Goal: Navigation & Orientation: Understand site structure

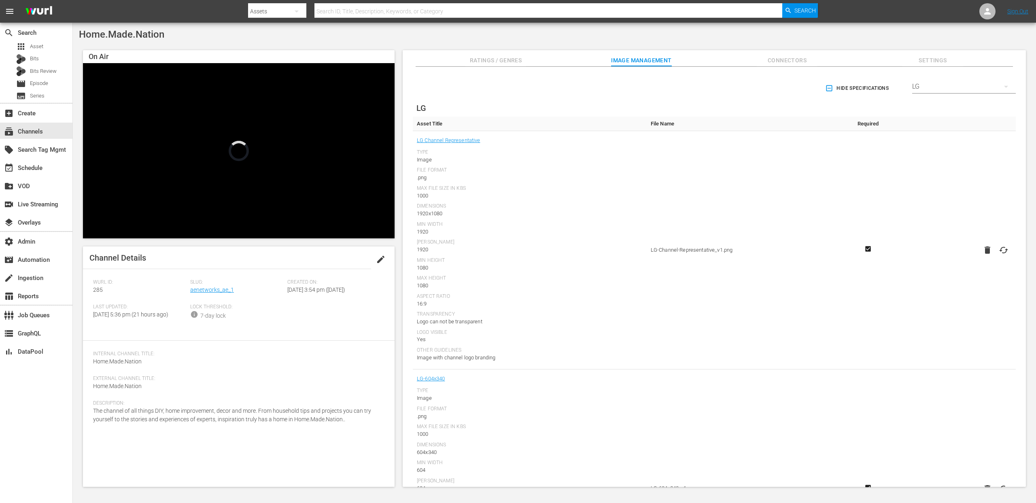
scroll to position [961, 0]
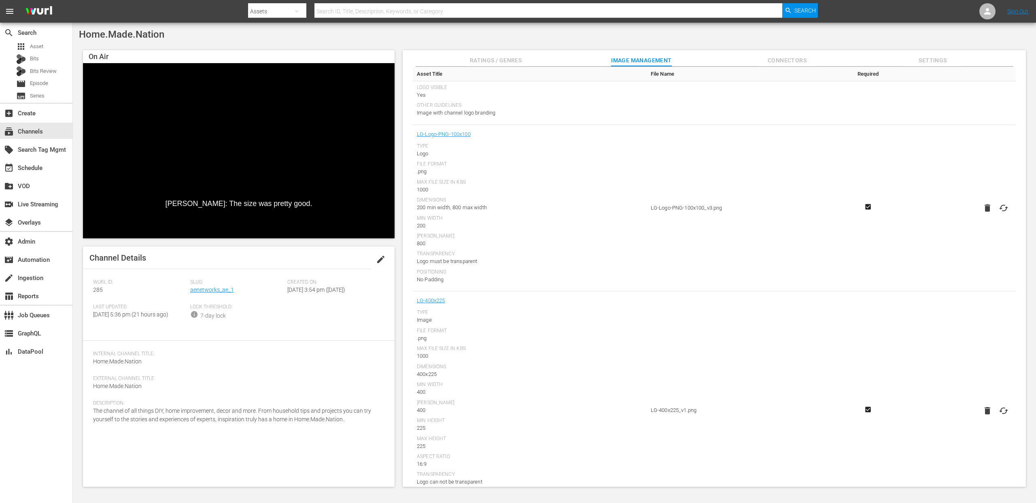
click at [789, 61] on span "Connectors" at bounding box center [787, 60] width 61 height 10
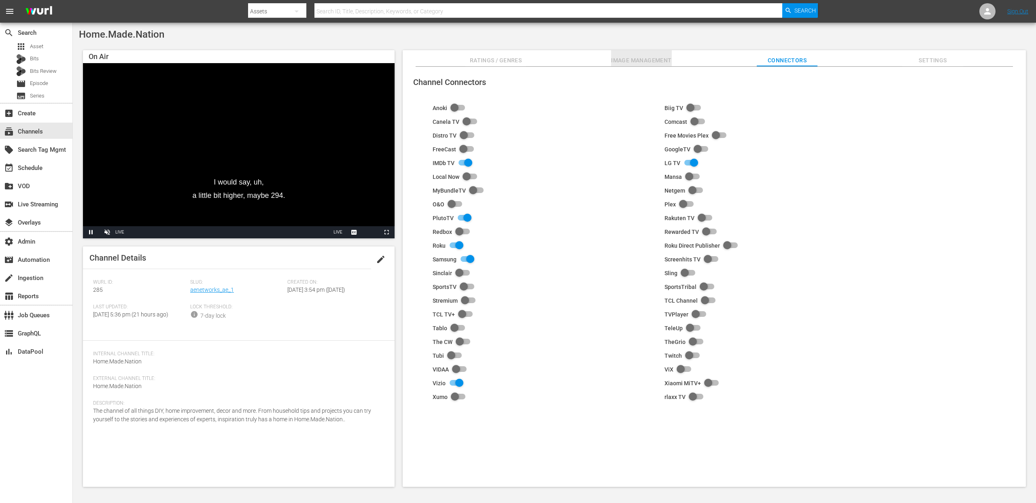
click at [631, 64] on span "Image Management" at bounding box center [641, 60] width 61 height 10
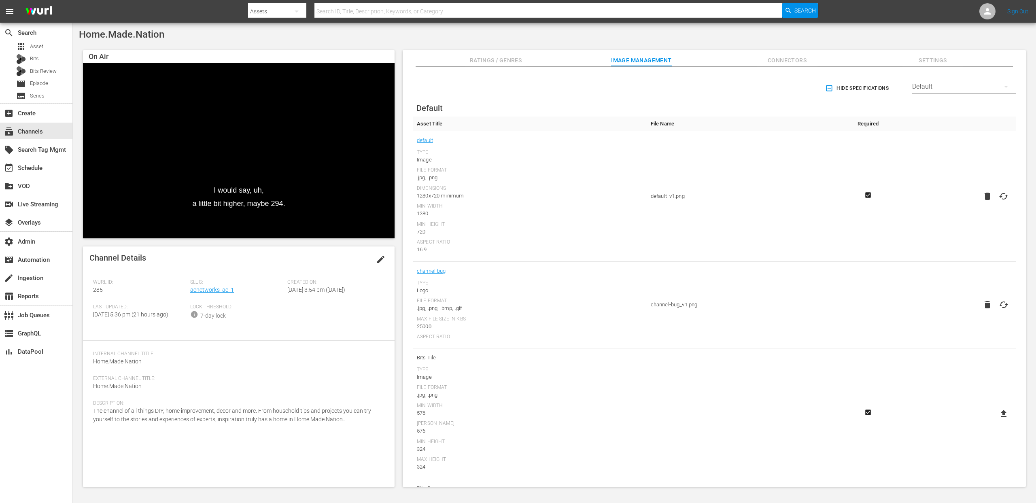
click at [938, 88] on div "Default" at bounding box center [964, 86] width 104 height 23
click at [778, 59] on div "Enabled Streamers Default Samsung Vizio All Streamers [PERSON_NAME] TV Free Mov…" at bounding box center [518, 251] width 1036 height 503
click at [778, 60] on div "Enabled Streamers Default Samsung Vizio All Streamers [PERSON_NAME] TV Free Mov…" at bounding box center [518, 251] width 1036 height 503
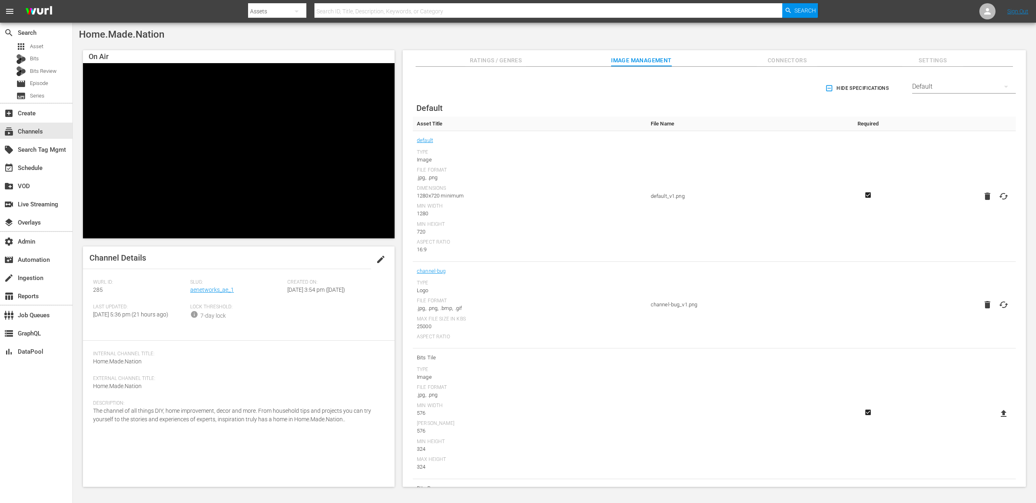
click at [782, 64] on span "Connectors" at bounding box center [787, 60] width 61 height 10
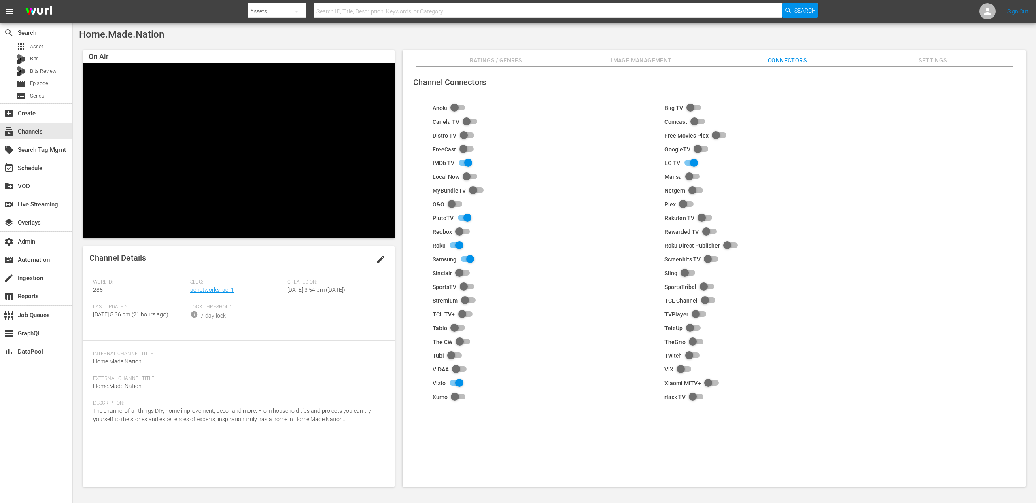
click at [642, 65] on button "Image Management" at bounding box center [641, 58] width 61 height 16
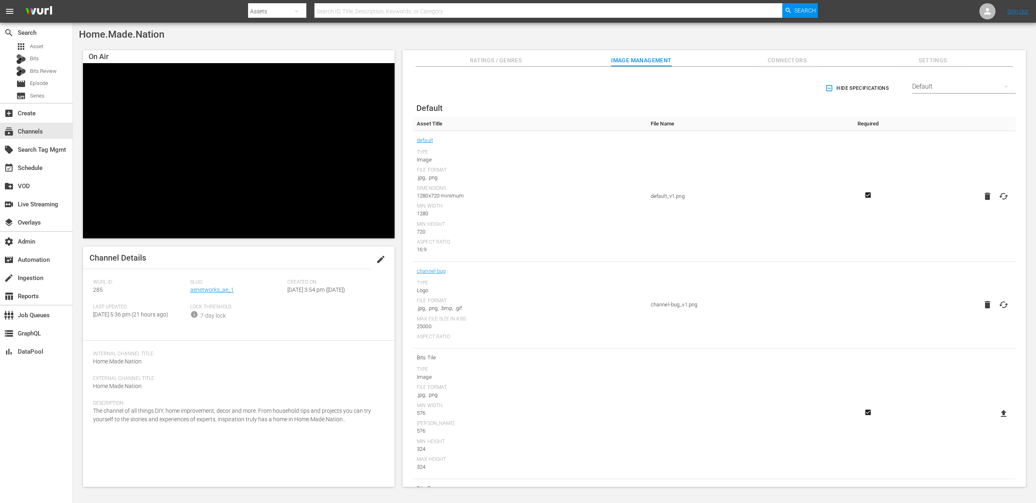
click at [990, 89] on div "Default" at bounding box center [964, 86] width 104 height 23
click at [771, 58] on div "Enabled Streamers Default Samsung Vizio All Streamers [PERSON_NAME] TV Free Mov…" at bounding box center [518, 251] width 1036 height 503
click at [774, 61] on div "Enabled Streamers Default Samsung Vizio All Streamers [PERSON_NAME] TV Free Mov…" at bounding box center [518, 251] width 1036 height 503
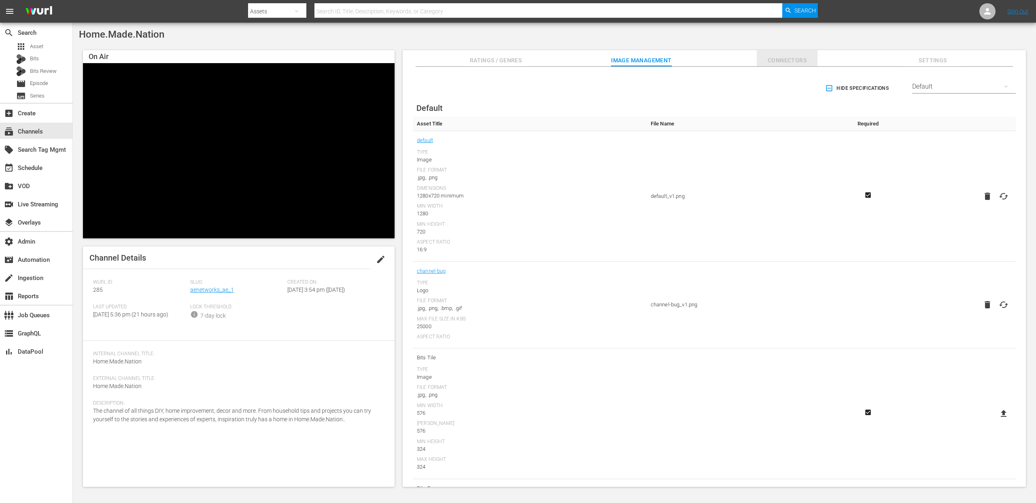
click at [774, 61] on span "Connectors" at bounding box center [787, 60] width 61 height 10
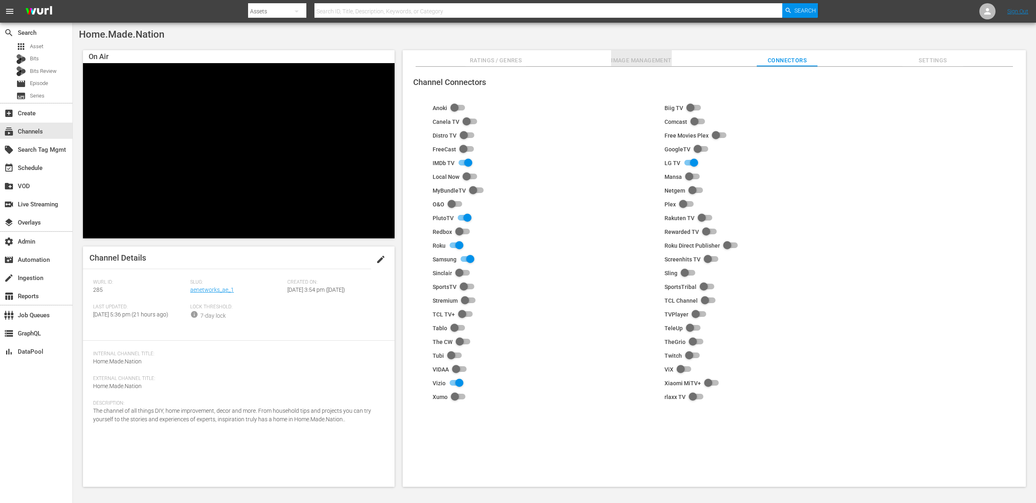
click at [643, 60] on span "Image Management" at bounding box center [641, 60] width 61 height 10
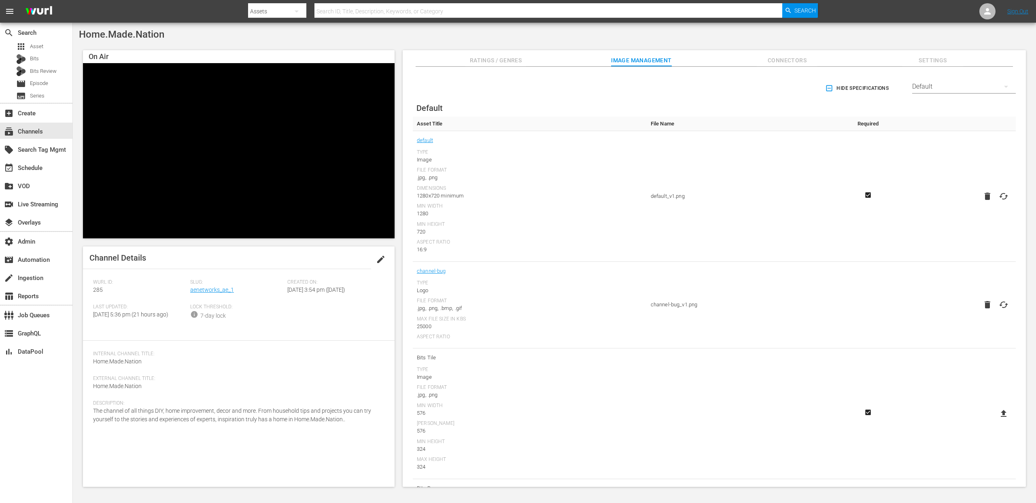
click at [966, 87] on div "Default" at bounding box center [964, 86] width 104 height 23
click at [778, 59] on div "Enabled Streamers Default Samsung Vizio All Streamers [PERSON_NAME] TV Free Mov…" at bounding box center [518, 251] width 1036 height 503
click at [777, 60] on div "Enabled Streamers Default Samsung Vizio All Streamers [PERSON_NAME] TV Free Mov…" at bounding box center [518, 251] width 1036 height 503
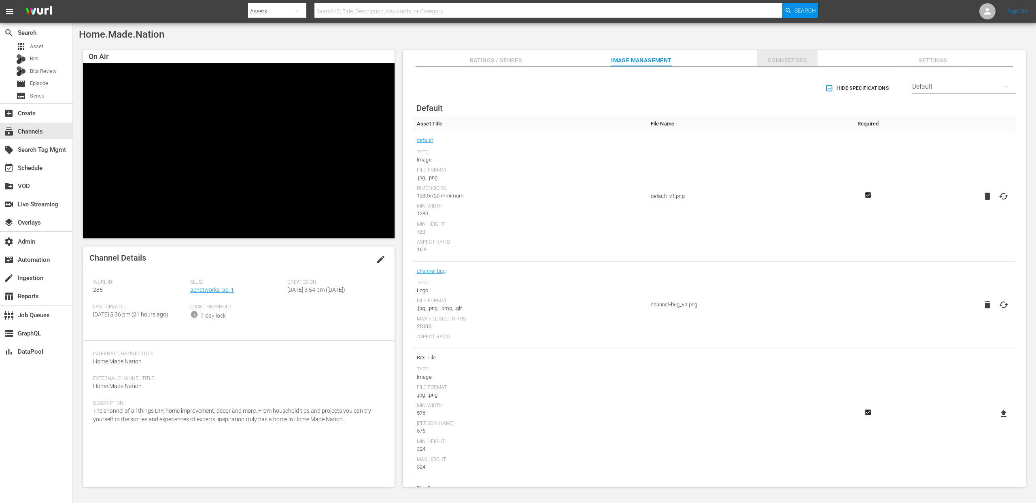
click at [776, 61] on span "Connectors" at bounding box center [787, 60] width 61 height 10
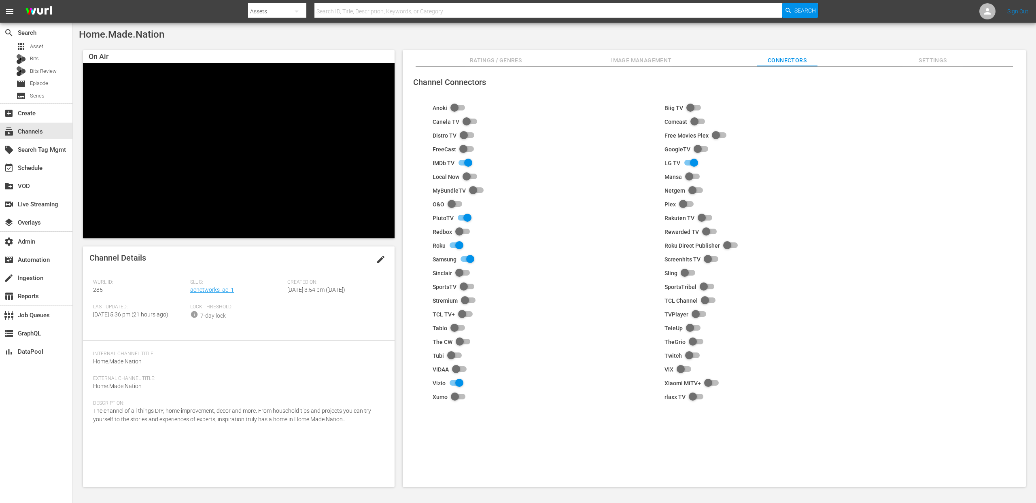
click at [663, 61] on span "Image Management" at bounding box center [641, 60] width 61 height 10
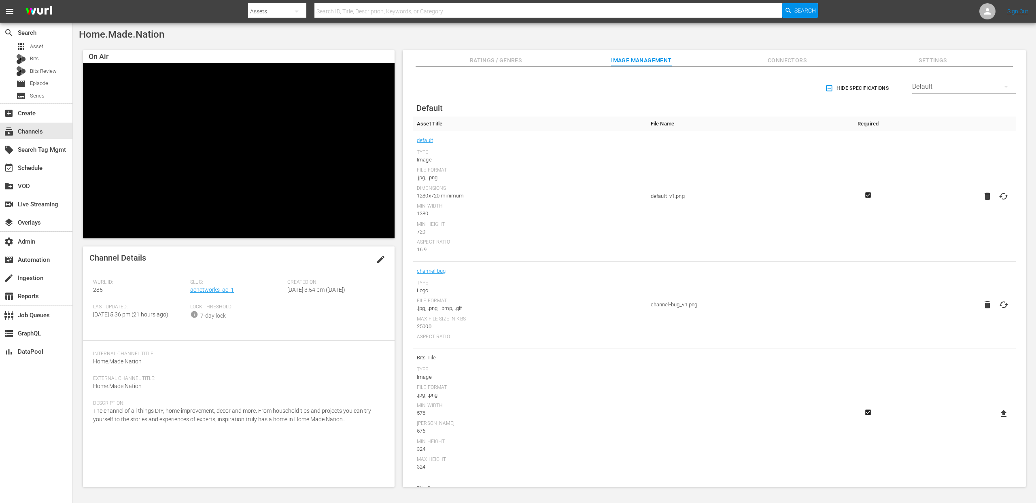
click at [954, 84] on div "Default" at bounding box center [964, 86] width 104 height 23
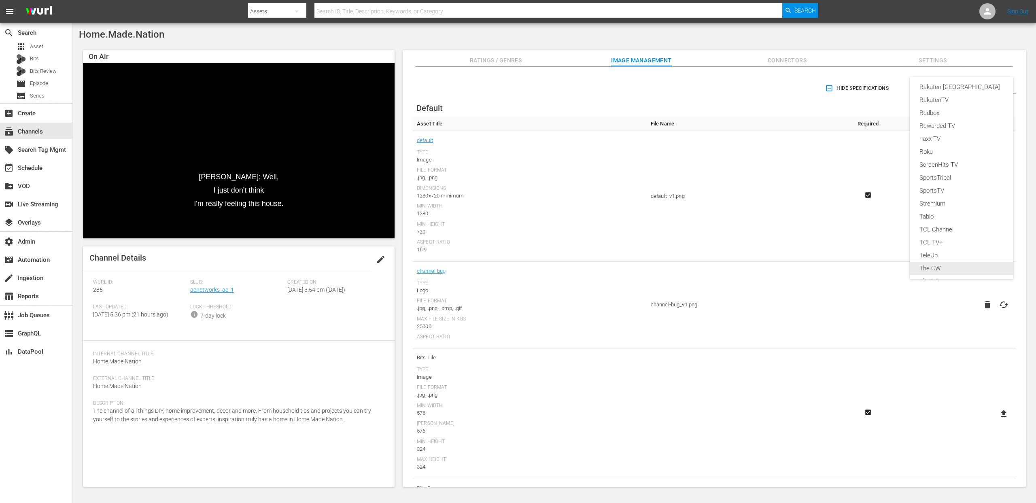
scroll to position [156, 0]
click at [780, 60] on div "Enabled Streamers Default Samsung Vizio All Streamers [PERSON_NAME] TV Free Mov…" at bounding box center [518, 251] width 1036 height 503
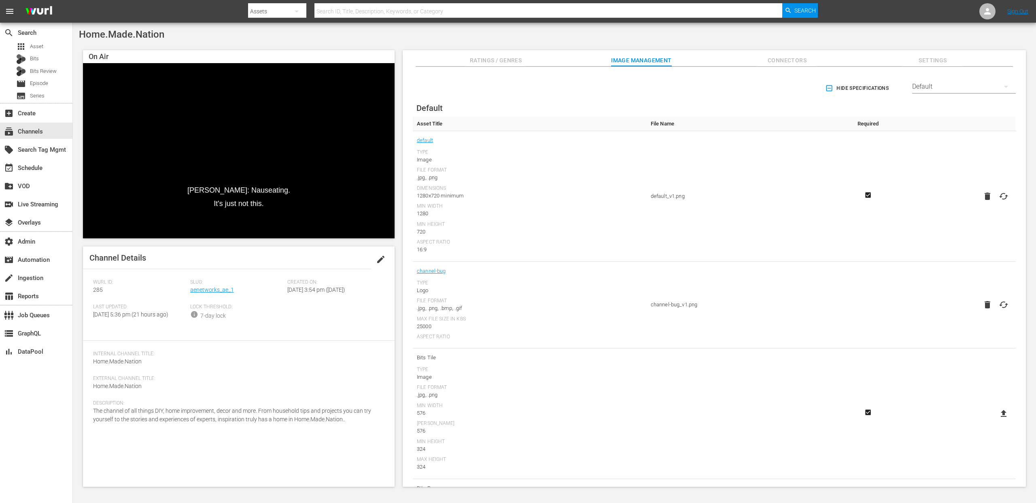
scroll to position [0, 0]
click at [780, 60] on div "Enabled Streamers Default Samsung Vizio All Streamers [PERSON_NAME] TV Free Mov…" at bounding box center [518, 251] width 1036 height 503
click at [782, 62] on span "Connectors" at bounding box center [787, 60] width 61 height 10
